Goal: Task Accomplishment & Management: Manage account settings

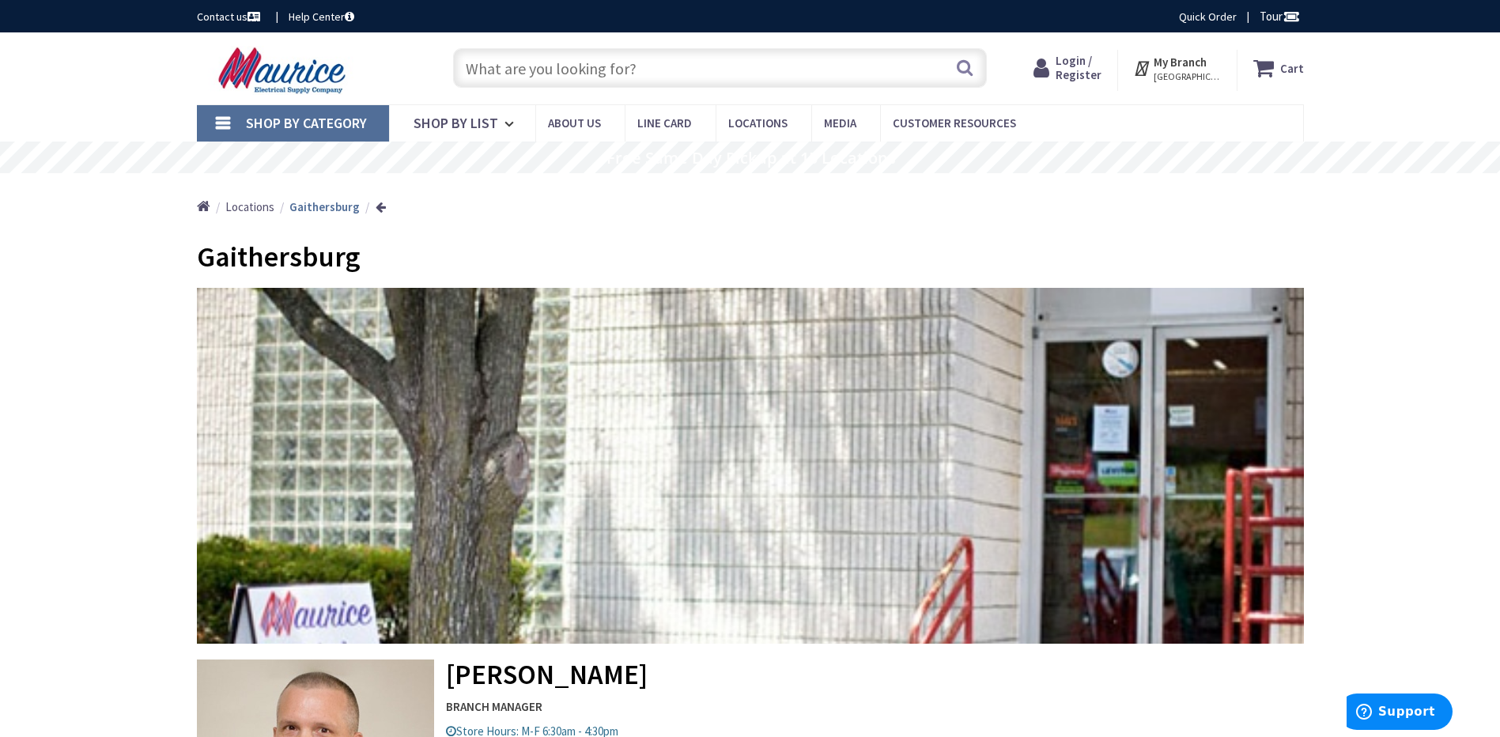
click at [1076, 68] on span "Login / Register" at bounding box center [1079, 67] width 46 height 29
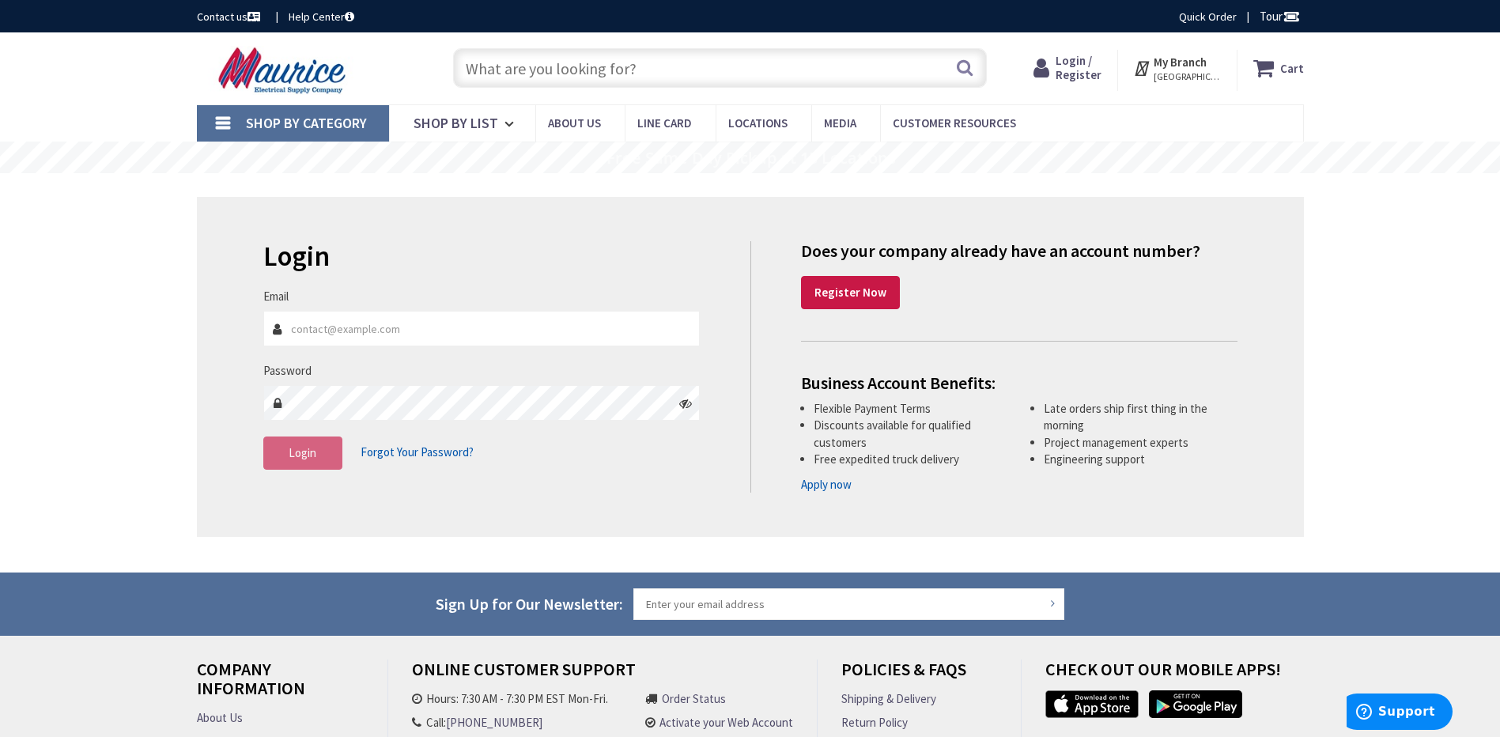
click at [333, 329] on input "Email" at bounding box center [481, 329] width 437 height 36
type input "[EMAIL_ADDRESS][DOMAIN_NAME]"
click at [295, 457] on span "Login" at bounding box center [303, 452] width 28 height 15
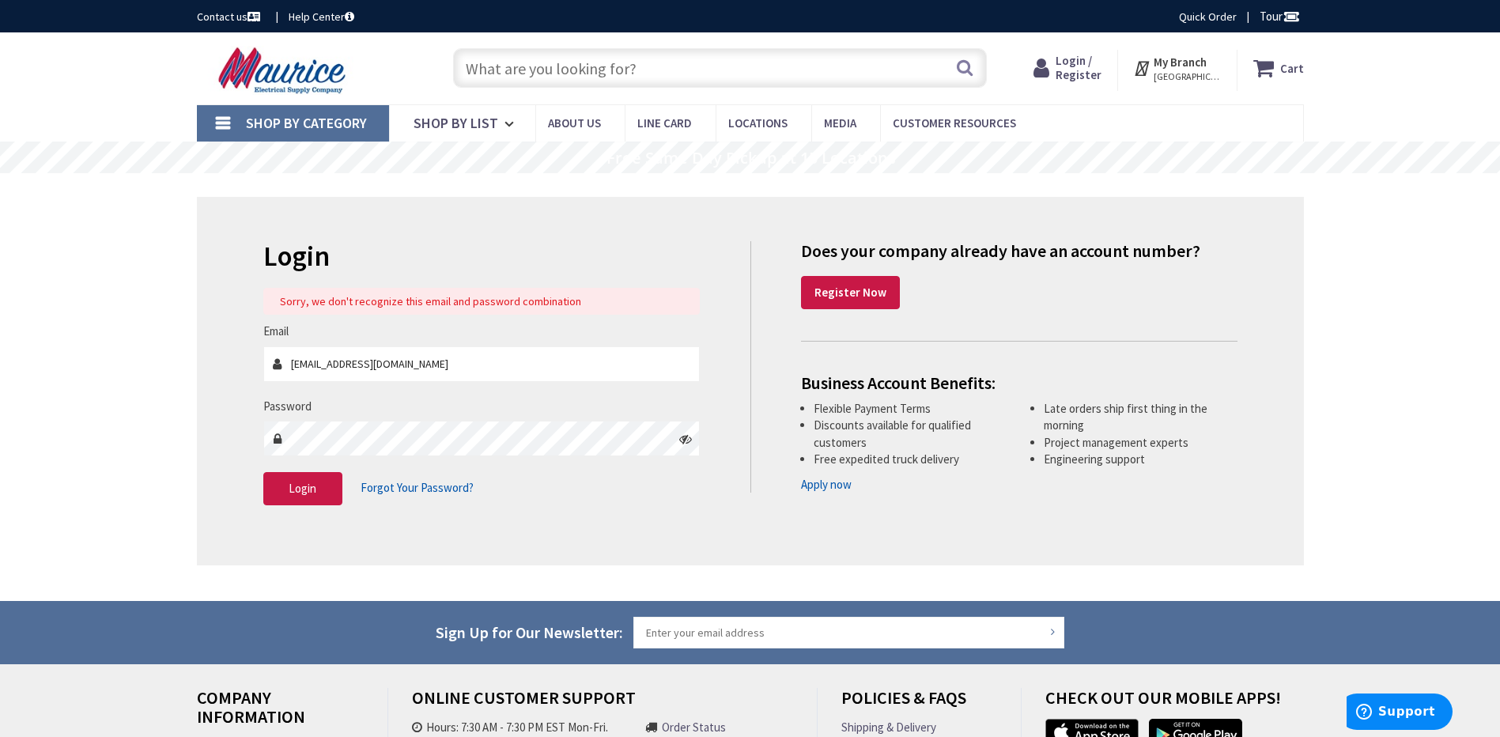
click at [687, 444] on icon at bounding box center [685, 439] width 13 height 13
click at [298, 485] on span "Login" at bounding box center [303, 488] width 28 height 15
click at [307, 480] on button "Login" at bounding box center [302, 488] width 79 height 33
click at [289, 486] on span "Login" at bounding box center [303, 488] width 28 height 15
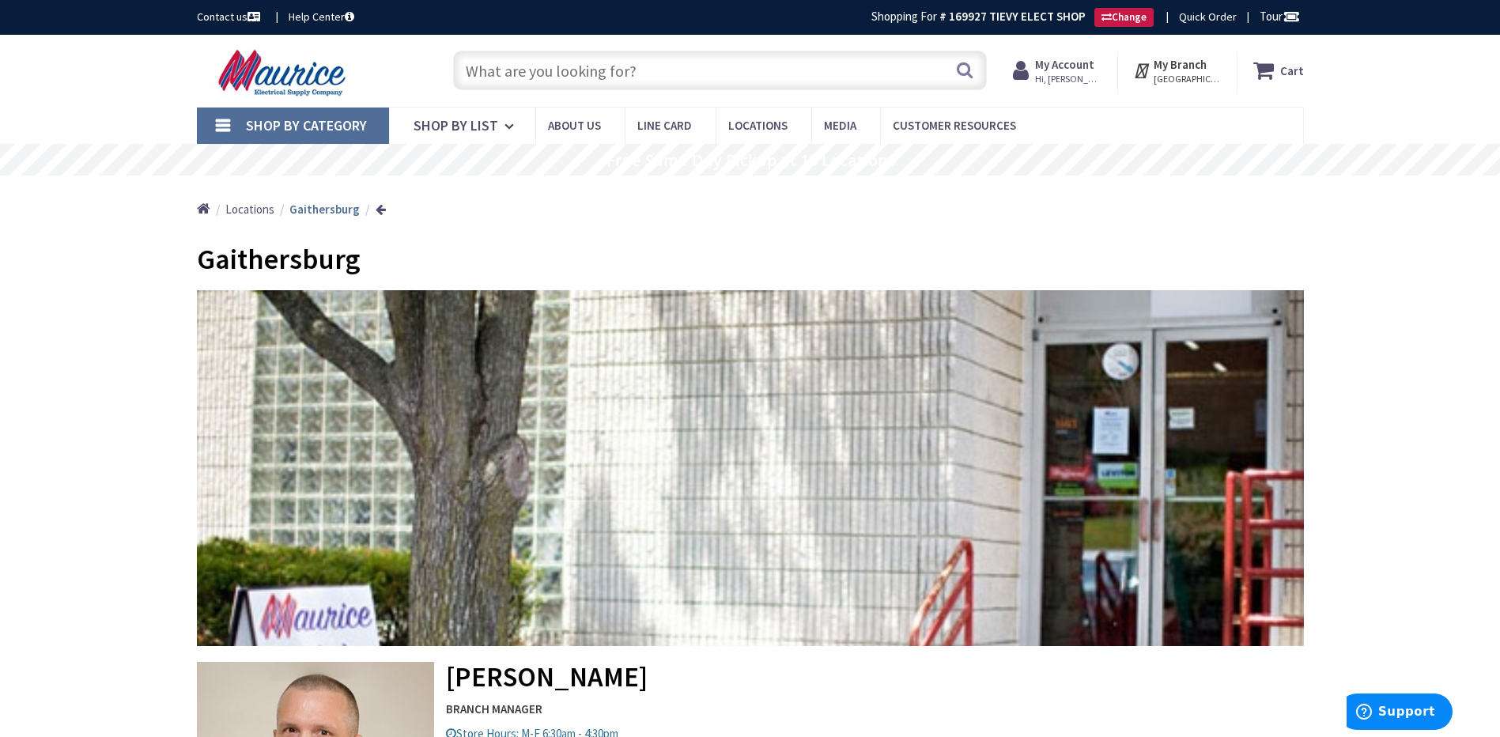
scroll to position [79, 0]
